Goal: Task Accomplishment & Management: Use online tool/utility

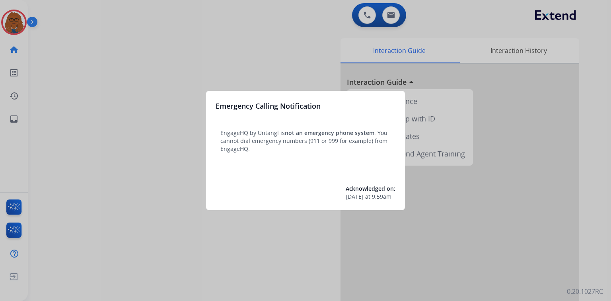
click at [102, 72] on div at bounding box center [305, 150] width 611 height 301
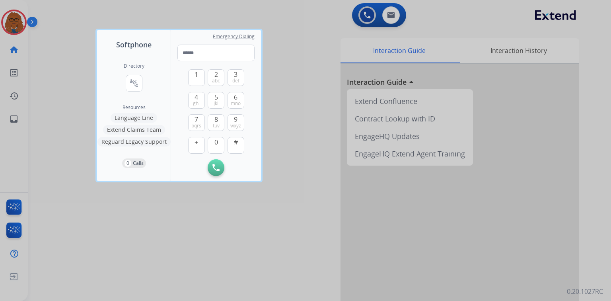
click at [52, 50] on div at bounding box center [305, 150] width 611 height 301
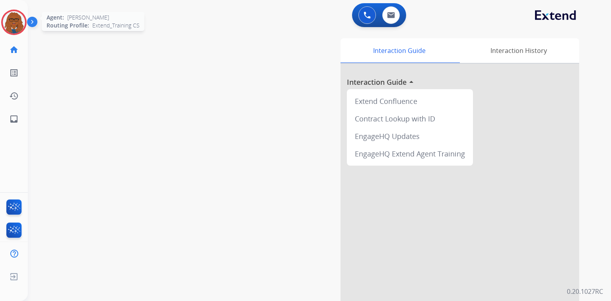
click at [17, 19] on img at bounding box center [14, 22] width 22 height 22
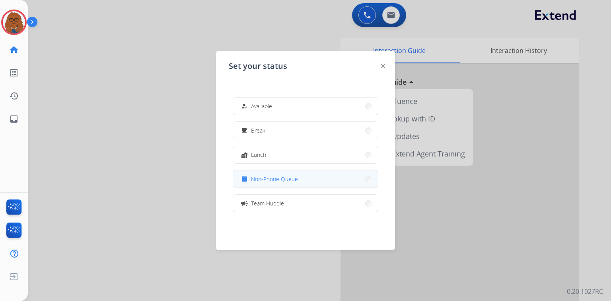
click at [259, 178] on span "Non-Phone Queue" at bounding box center [274, 179] width 47 height 8
